Goal: Information Seeking & Learning: Learn about a topic

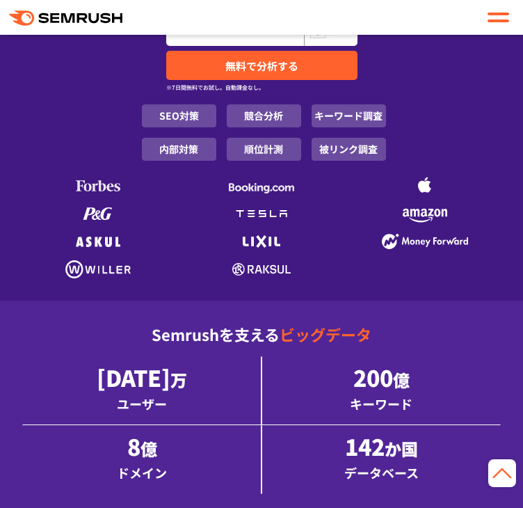
scroll to position [418, 0]
click at [142, 127] on li "SEO対策" at bounding box center [179, 115] width 74 height 23
click at [301, 127] on li "競合分析" at bounding box center [264, 115] width 74 height 23
click at [288, 127] on li "競合分析" at bounding box center [264, 115] width 74 height 23
click at [281, 127] on li "競合分析" at bounding box center [264, 115] width 74 height 23
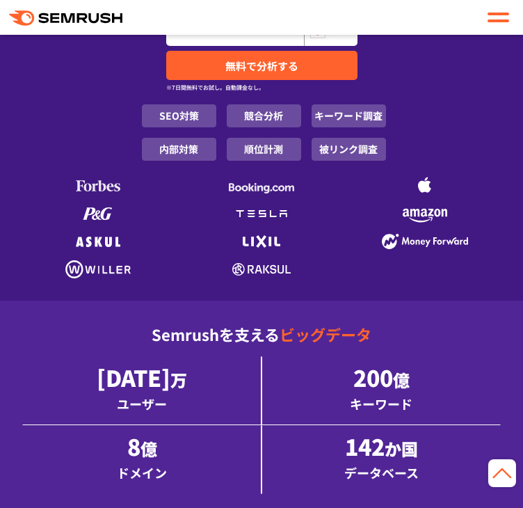
click at [210, 45] on input "URL、キーワードを入力してください" at bounding box center [235, 31] width 136 height 28
type input "***"
click at [386, 127] on li "キーワード調査" at bounding box center [349, 115] width 74 height 23
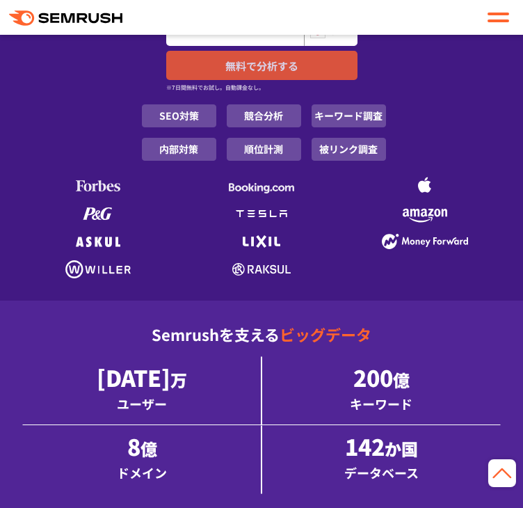
click at [299, 73] on span "無料で分析する" at bounding box center [261, 65] width 73 height 15
